Goal: Information Seeking & Learning: Learn about a topic

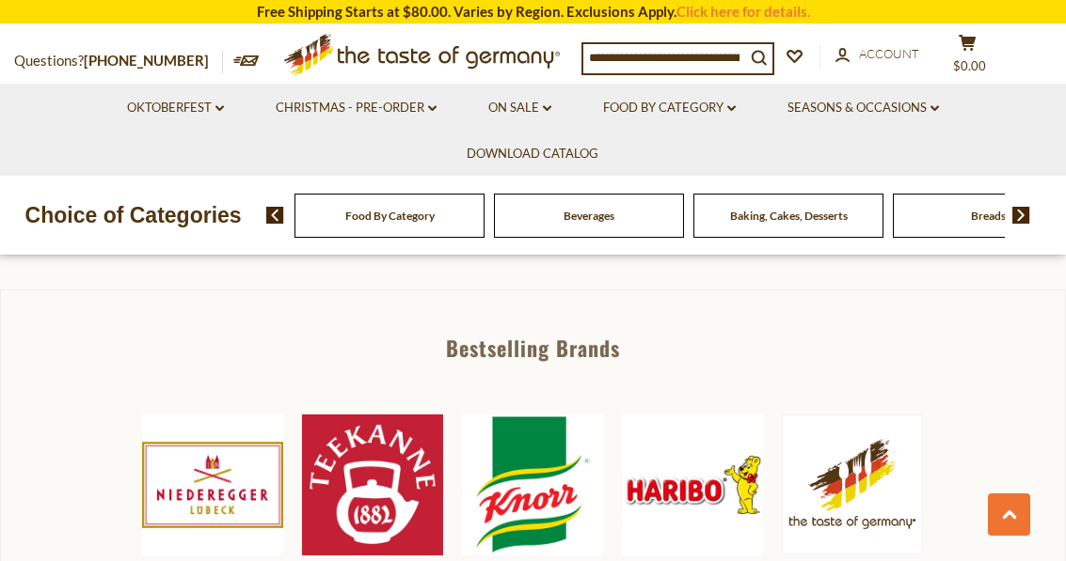
scroll to position [772, 0]
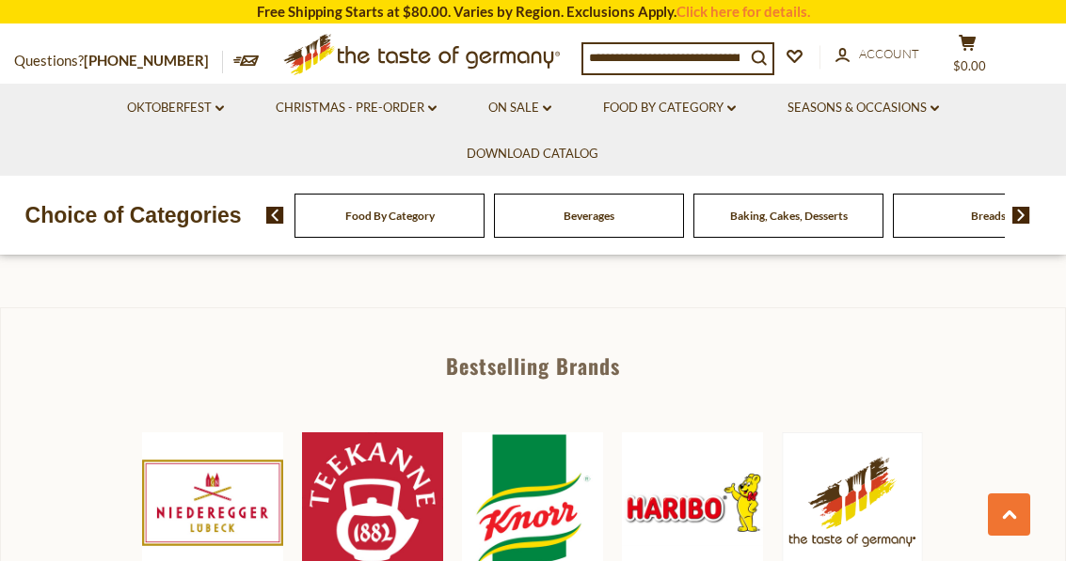
click at [220, 479] on img at bounding box center [212, 503] width 141 height 141
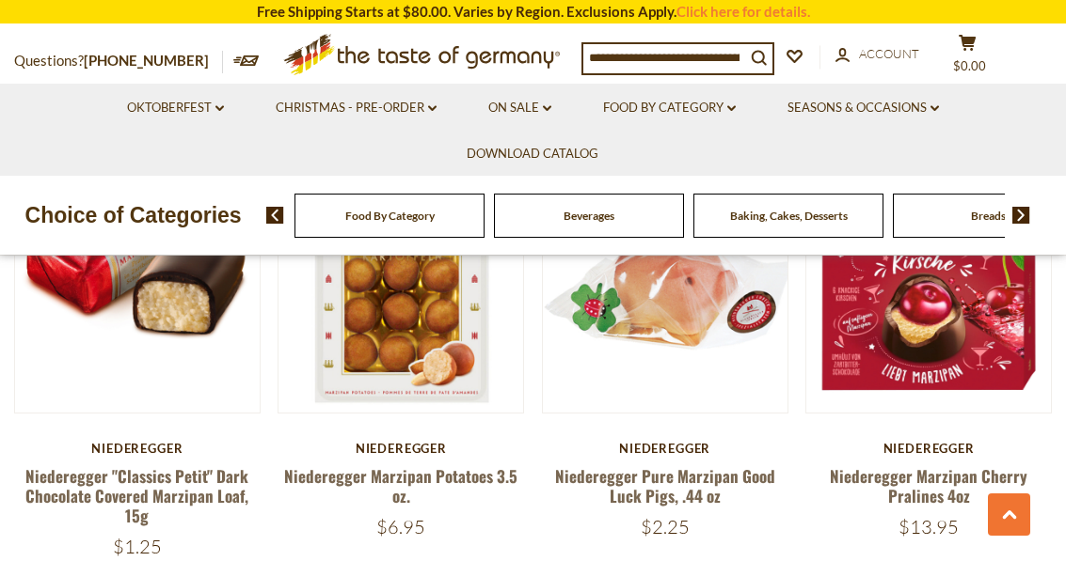
scroll to position [659, 0]
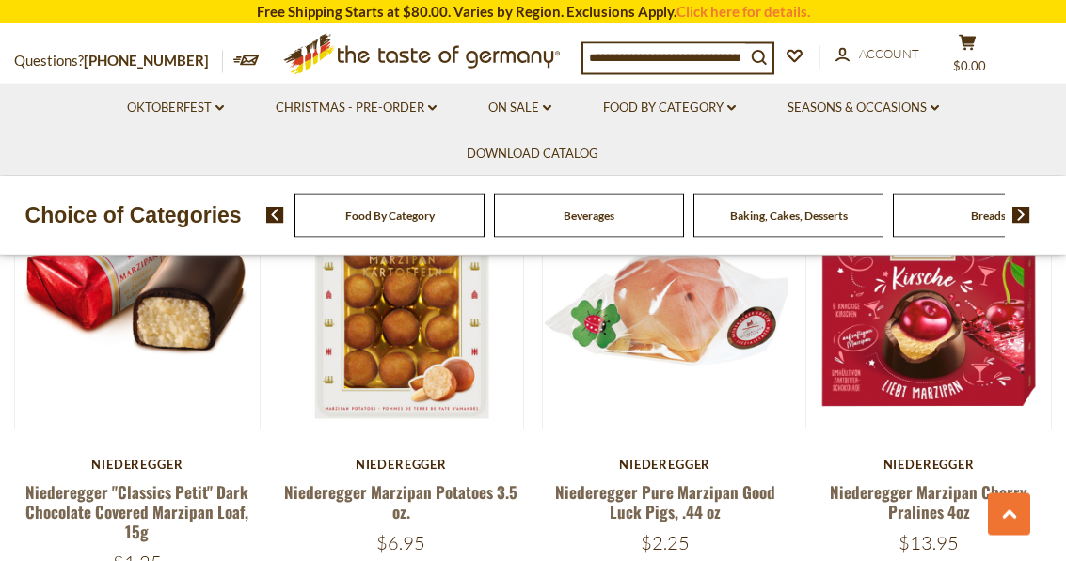
click at [872, 499] on link "Niederegger Marzipan Cherry Pralines 4oz" at bounding box center [927, 503] width 197 height 43
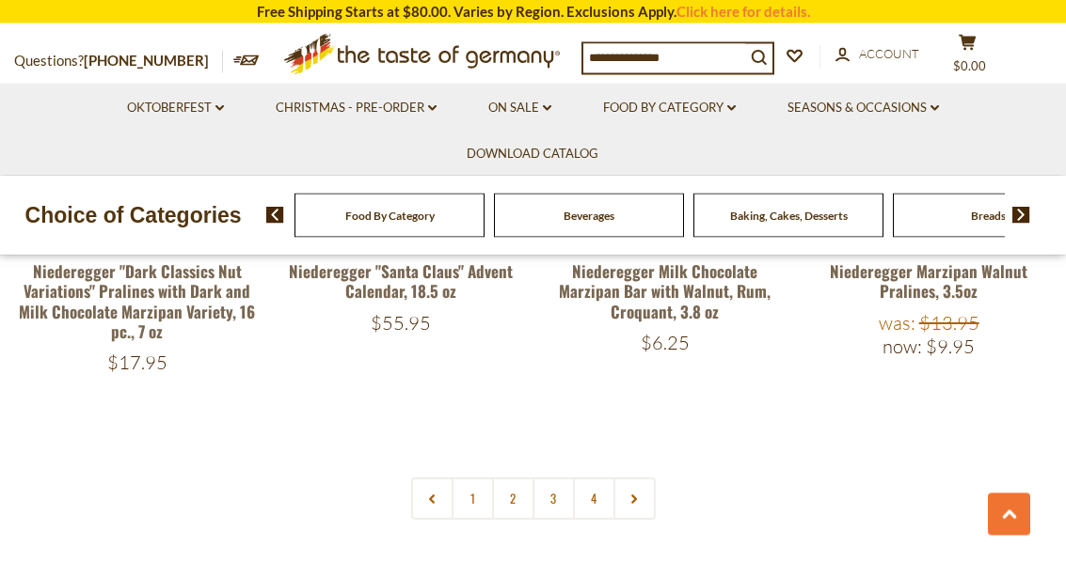
scroll to position [3972, 0]
click at [510, 478] on link "2" at bounding box center [513, 499] width 42 height 42
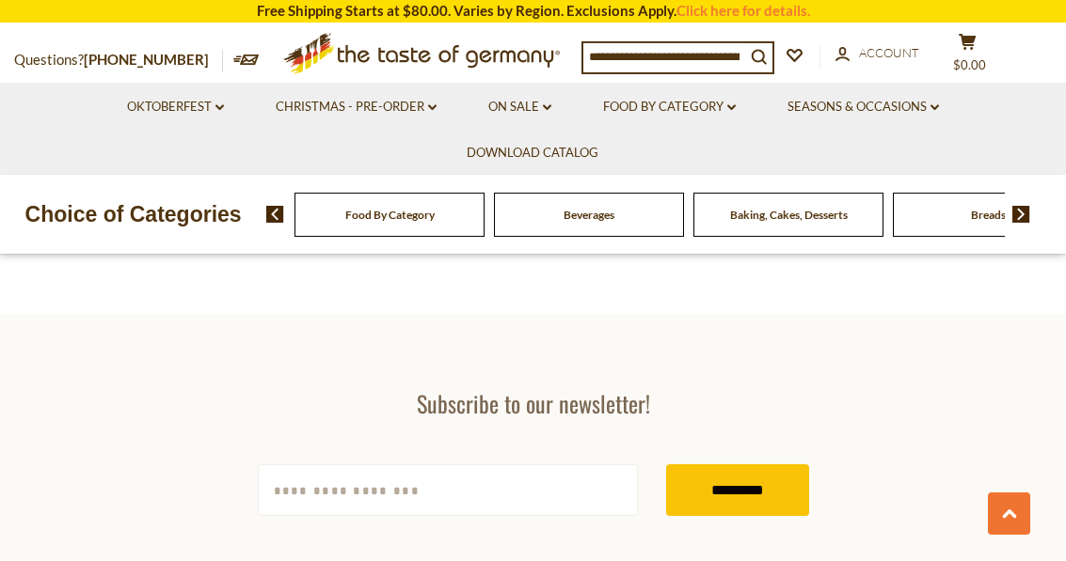
scroll to position [4461, 0]
